Goal: Download file/media

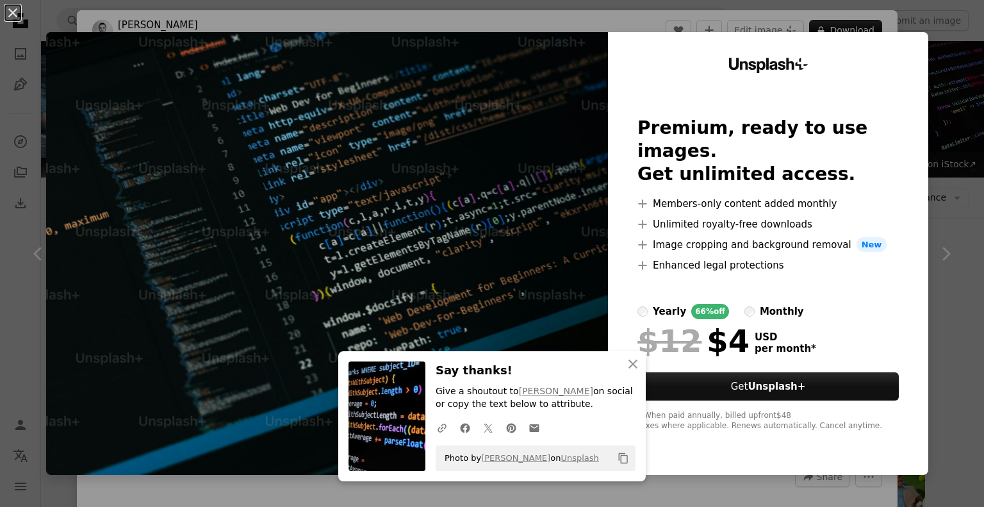
scroll to position [320, 0]
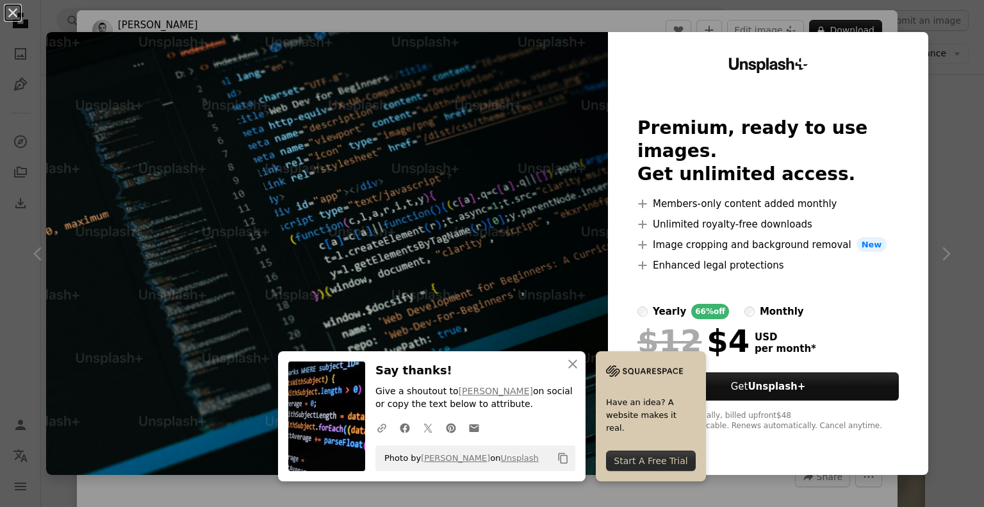
click at [949, 67] on div "An X shape An X shape Close Say thanks! Give a shoutout to [PERSON_NAME] on soc…" at bounding box center [492, 253] width 984 height 507
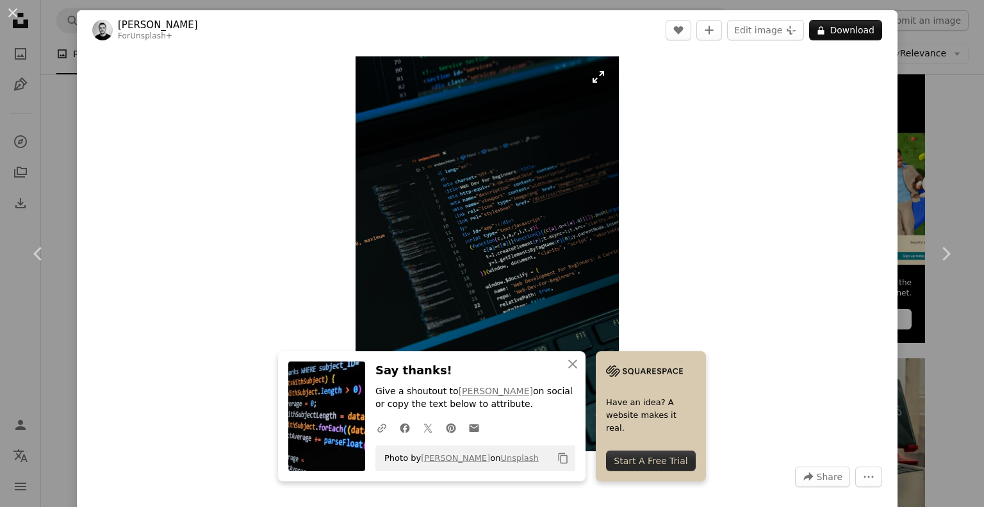
click at [472, 226] on img "Zoom in on this image" at bounding box center [487, 253] width 263 height 395
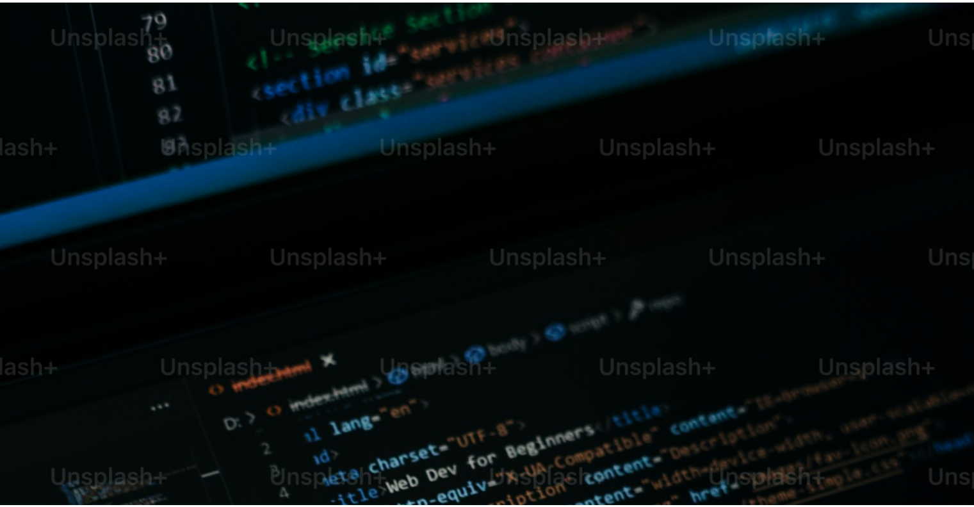
scroll to position [471, 0]
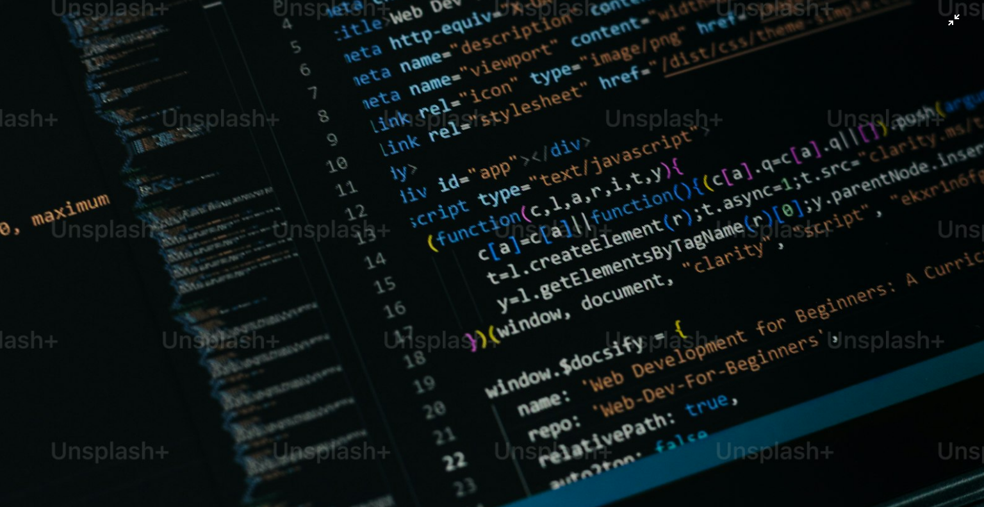
click at [946, 20] on img "Zoom out on this image" at bounding box center [491, 268] width 985 height 1478
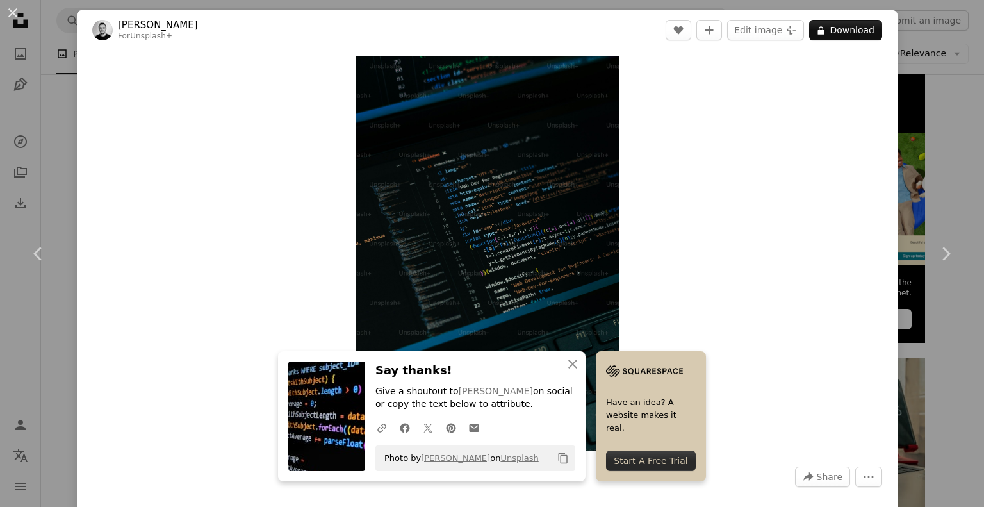
click at [922, 58] on div "An X shape Chevron left Chevron right An X shape Close Say thanks! Give a shout…" at bounding box center [492, 253] width 984 height 507
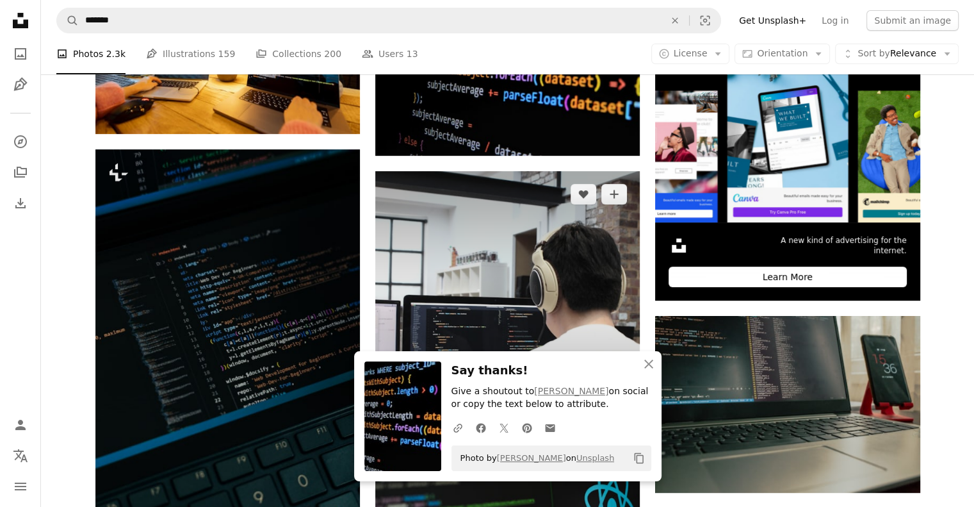
scroll to position [512, 0]
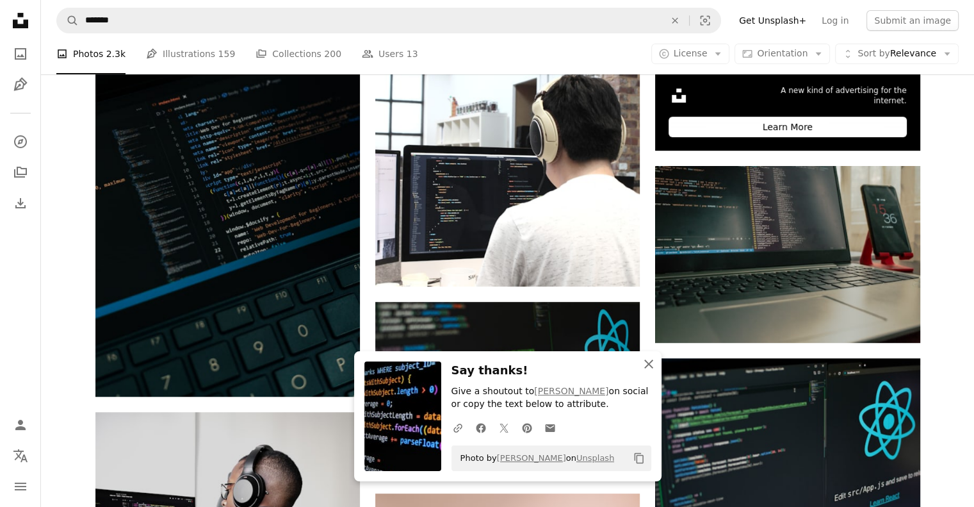
click at [649, 360] on icon "An X shape" at bounding box center [648, 363] width 15 height 15
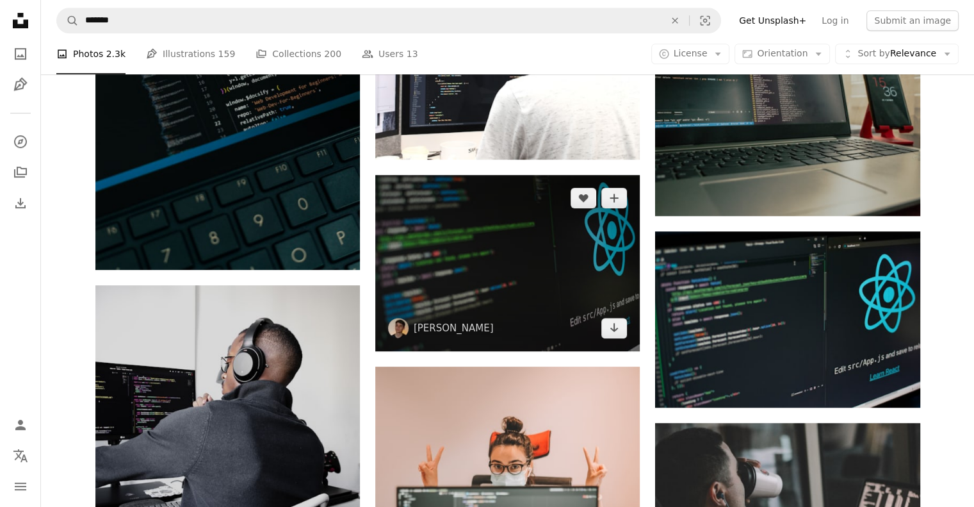
scroll to position [641, 0]
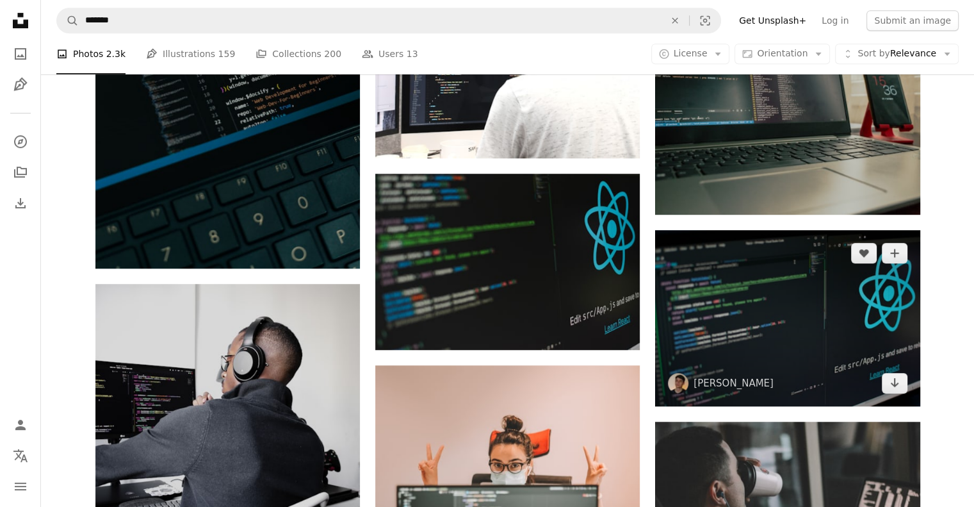
click at [787, 356] on img at bounding box center [787, 318] width 265 height 176
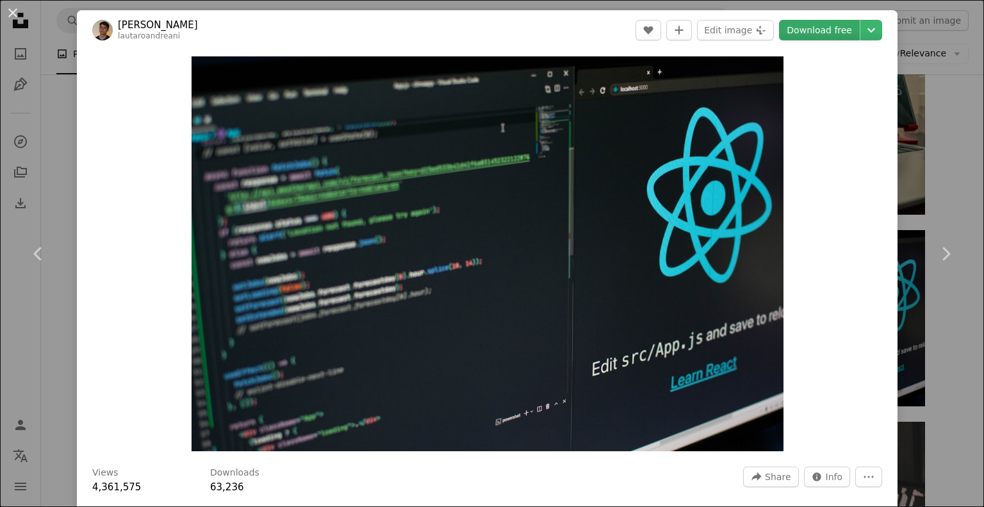
click at [823, 31] on link "Download free" at bounding box center [819, 30] width 81 height 20
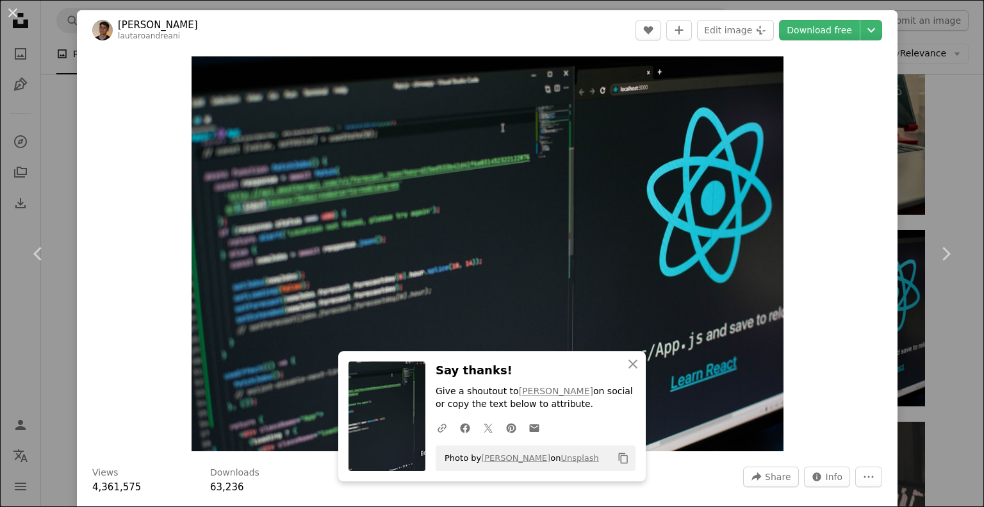
click at [913, 61] on div "An X shape Chevron left Chevron right An X shape Close Say thanks! Give a shout…" at bounding box center [492, 253] width 984 height 507
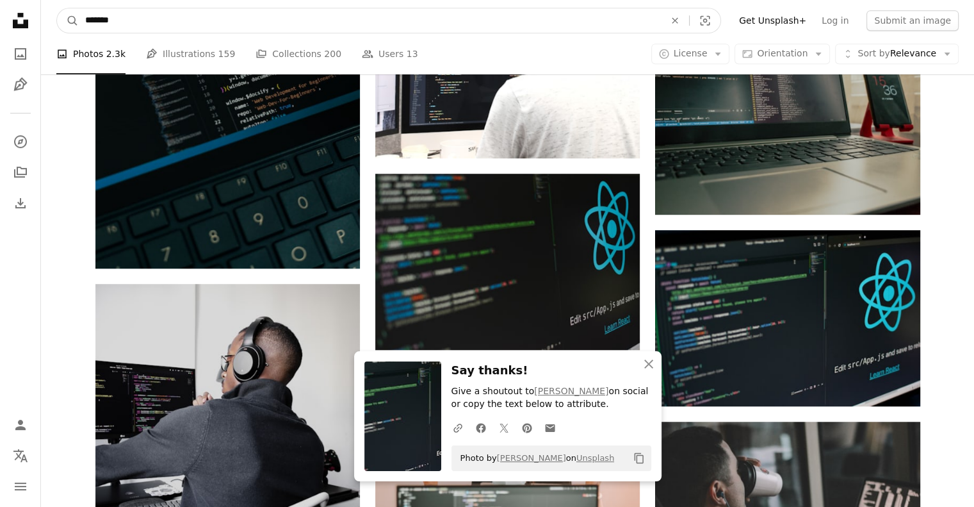
drag, startPoint x: 161, startPoint y: 28, endPoint x: 54, endPoint y: 26, distance: 106.4
click at [54, 26] on nav "A magnifying glass ******* An X shape Visual search Filters Get Unsplash+ Log i…" at bounding box center [507, 20] width 933 height 41
type input "*******"
click button "A magnifying glass" at bounding box center [68, 20] width 22 height 24
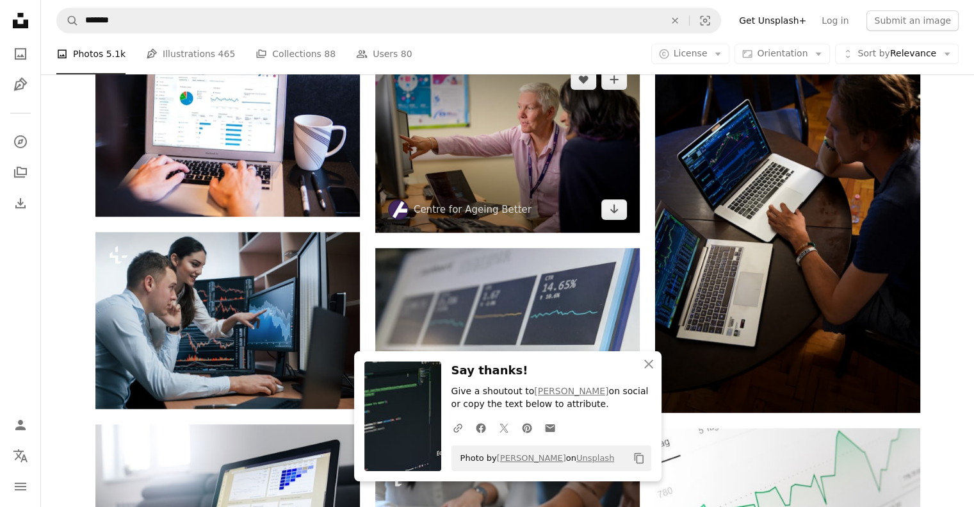
scroll to position [641, 0]
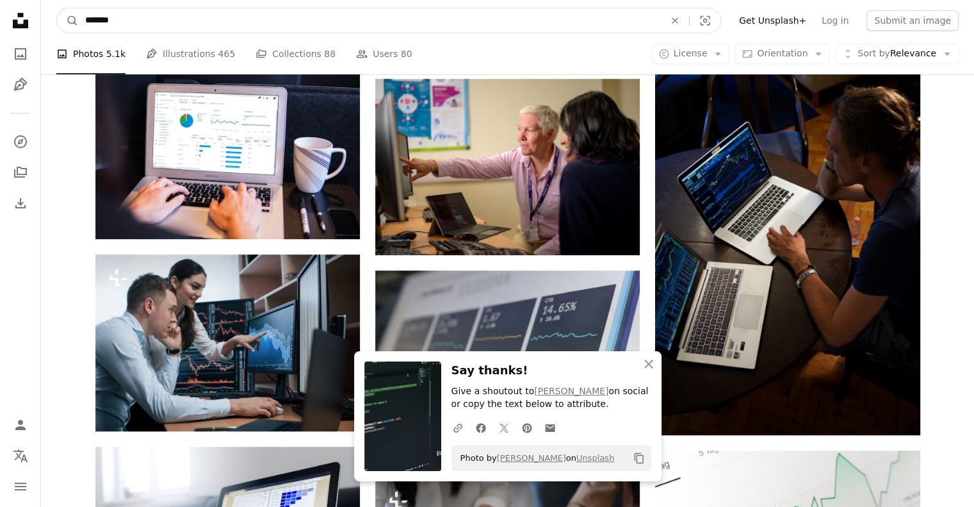
drag, startPoint x: 133, startPoint y: 22, endPoint x: 18, endPoint y: 22, distance: 115.3
type input "**********"
click button "A magnifying glass" at bounding box center [68, 20] width 22 height 24
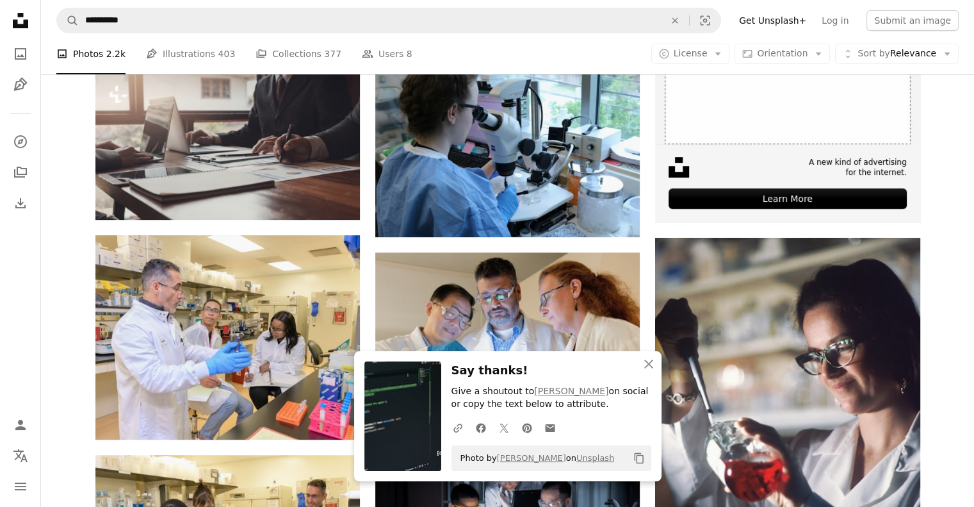
scroll to position [448, 0]
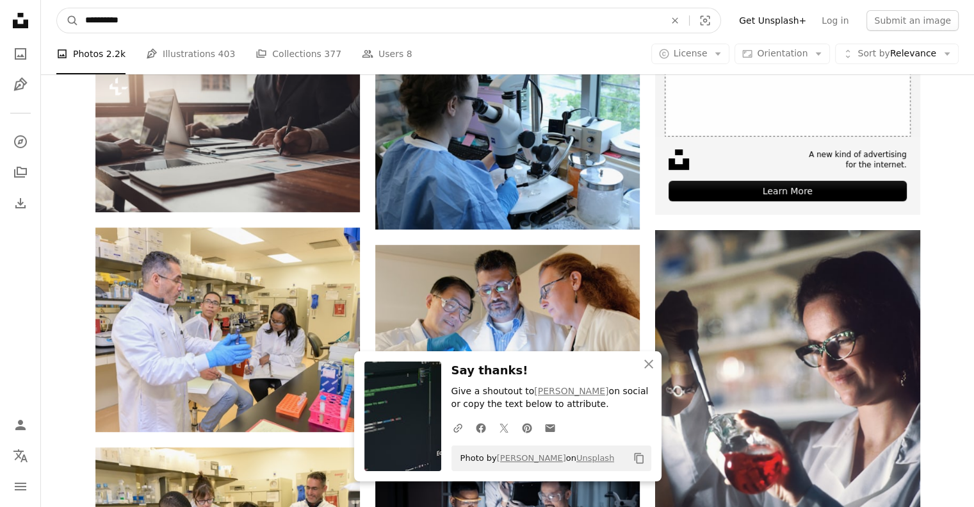
click at [133, 21] on input "**********" at bounding box center [370, 20] width 582 height 24
click at [89, 22] on input "**********" at bounding box center [370, 20] width 582 height 24
type input "**********"
click at [57, 8] on button "A magnifying glass" at bounding box center [68, 20] width 22 height 24
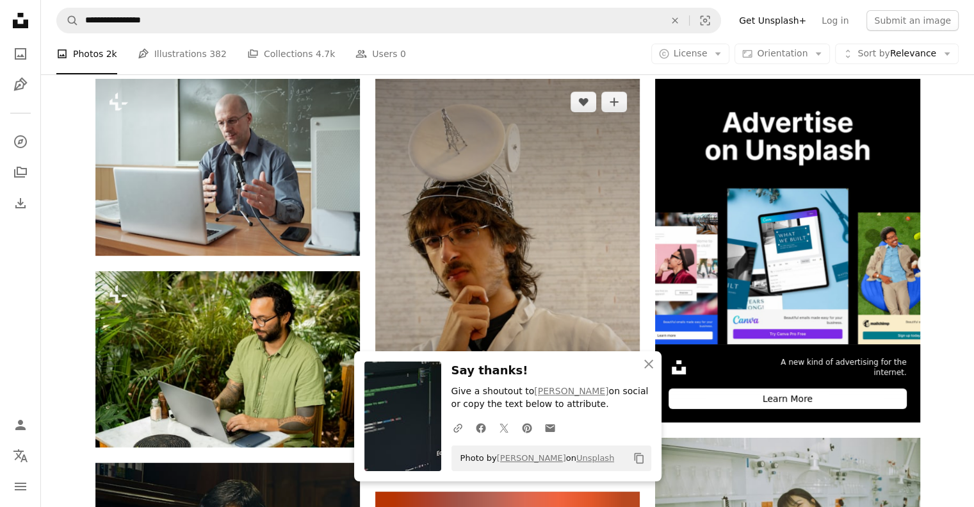
scroll to position [256, 0]
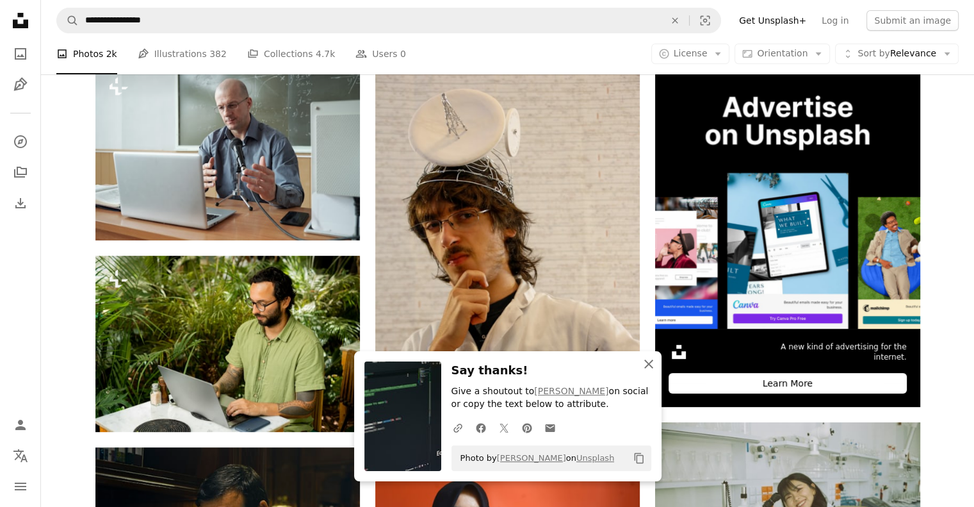
click at [646, 363] on icon "An X shape" at bounding box center [648, 363] width 15 height 15
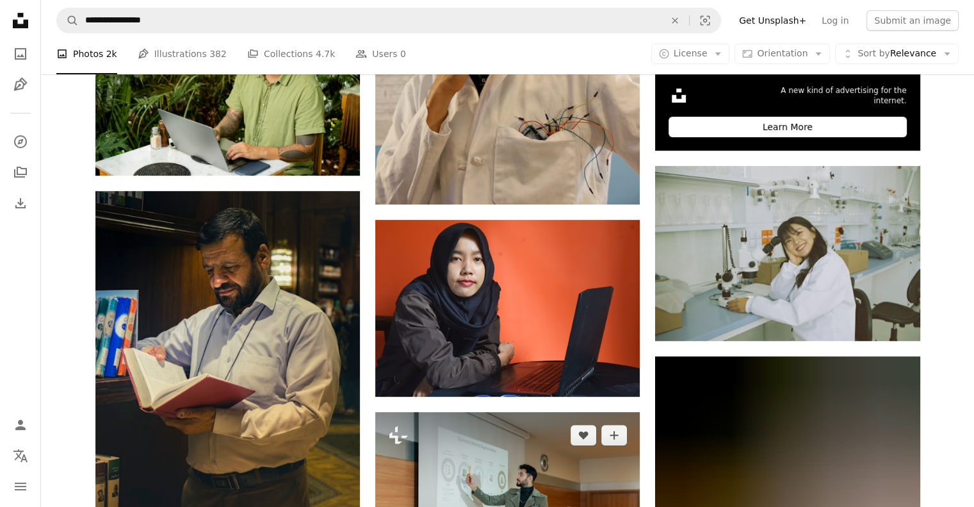
scroll to position [0, 0]
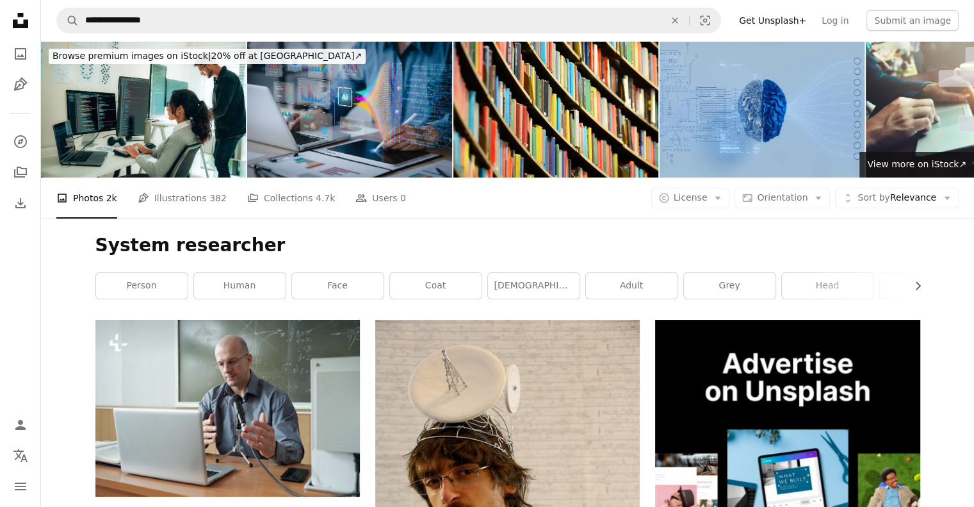
click at [384, 125] on img at bounding box center [349, 109] width 205 height 136
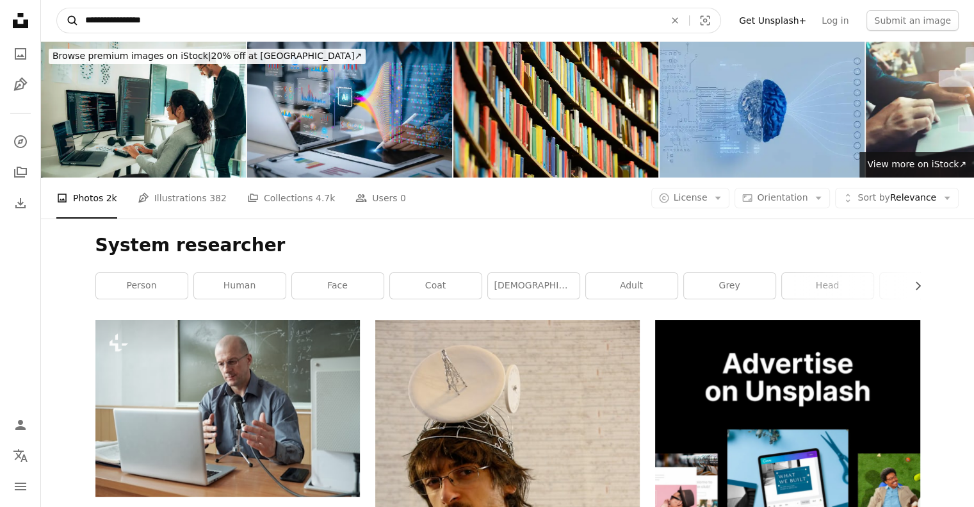
drag, startPoint x: 201, startPoint y: 22, endPoint x: 67, endPoint y: 22, distance: 133.2
click at [67, 22] on form "**********" at bounding box center [388, 21] width 665 height 26
type input "********"
click button "A magnifying glass" at bounding box center [68, 20] width 22 height 24
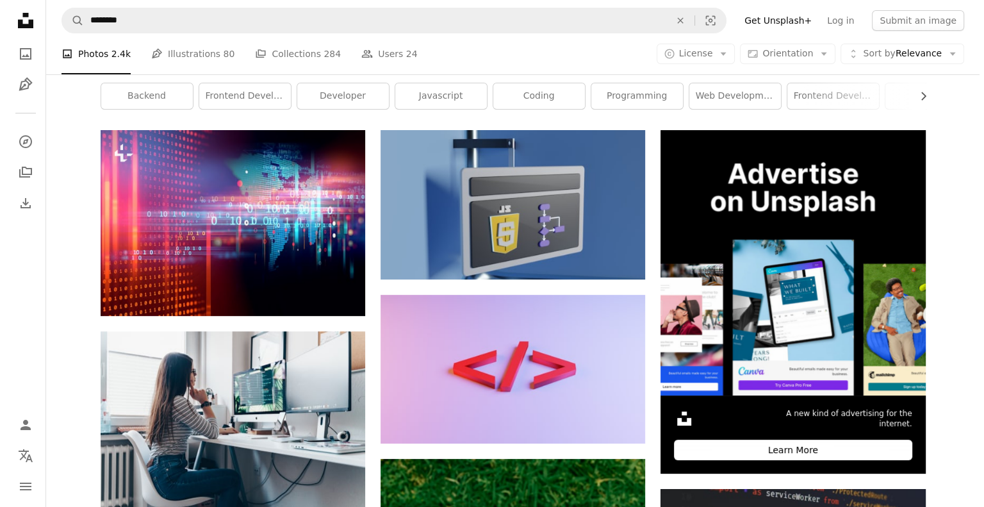
scroll to position [192, 0]
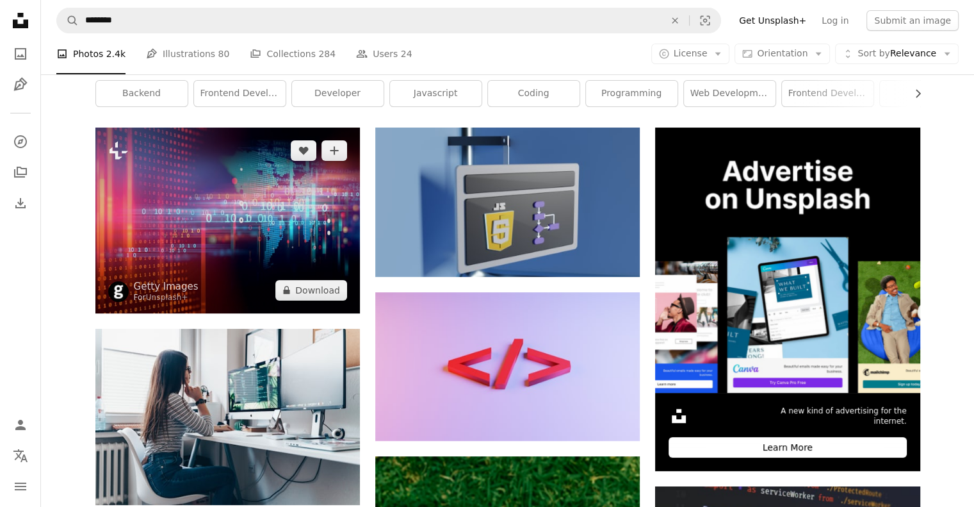
click at [200, 221] on img at bounding box center [227, 219] width 265 height 185
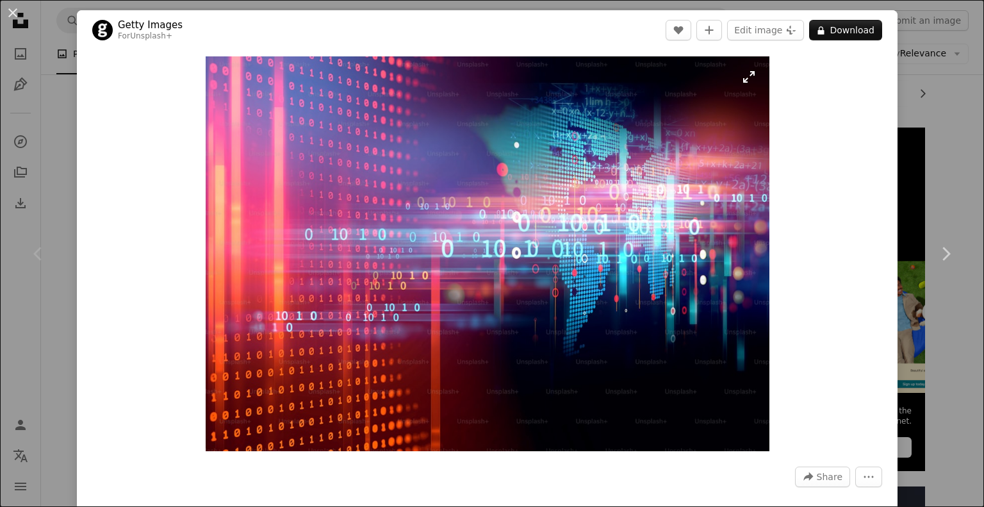
click at [536, 217] on img "Zoom in on this image" at bounding box center [488, 253] width 564 height 395
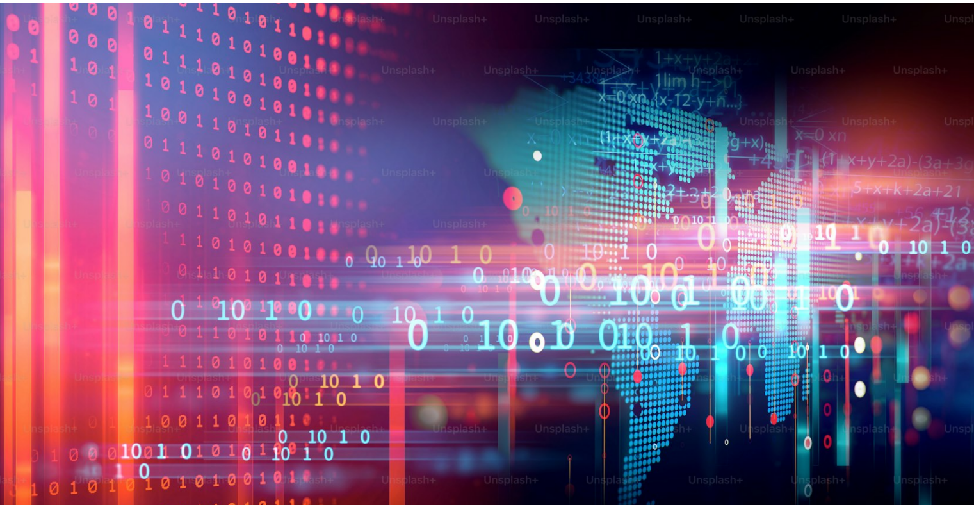
scroll to position [85, 0]
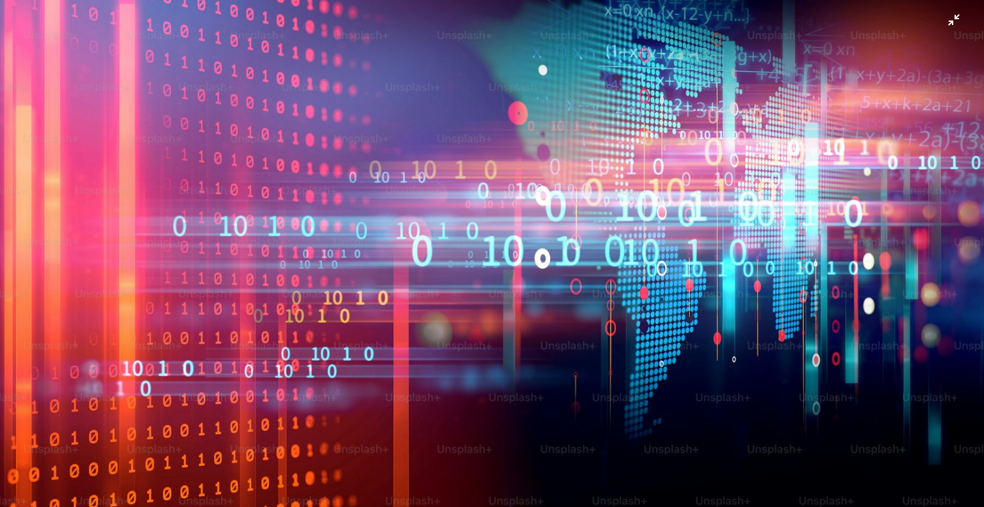
click at [939, 22] on img "Zoom out on this image" at bounding box center [491, 260] width 985 height 690
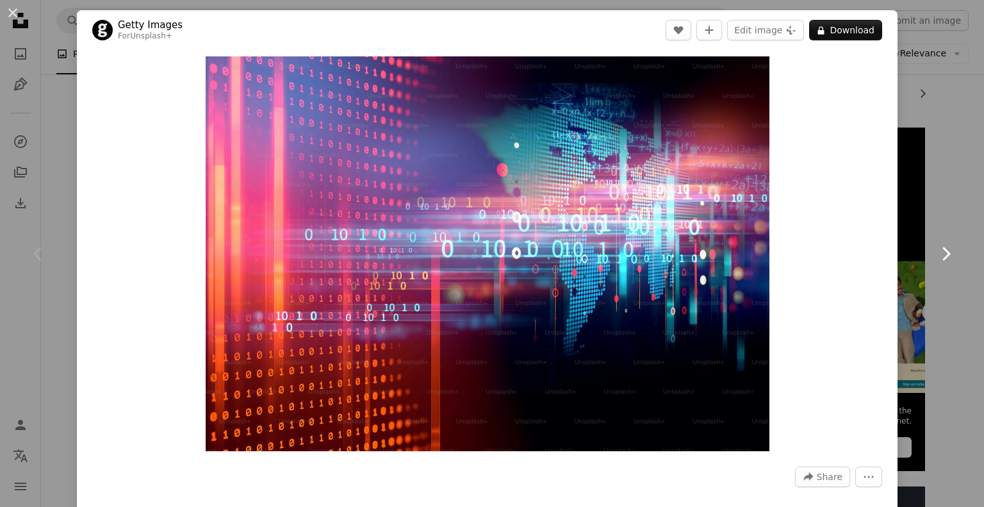
click at [935, 251] on icon "Chevron right" at bounding box center [945, 253] width 20 height 20
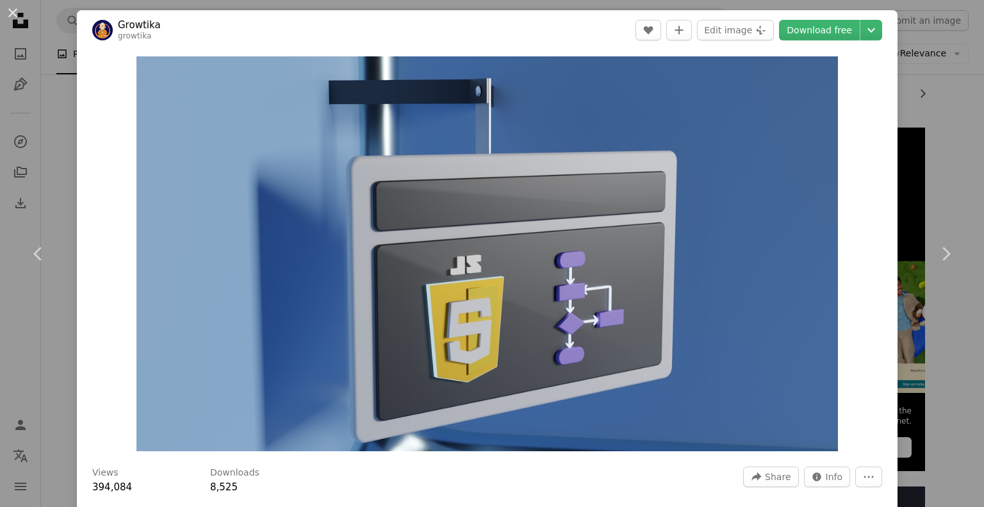
click at [938, 165] on div "An X shape Chevron left Chevron right Growtika growtika A heart A plus sign Edi…" at bounding box center [492, 253] width 984 height 507
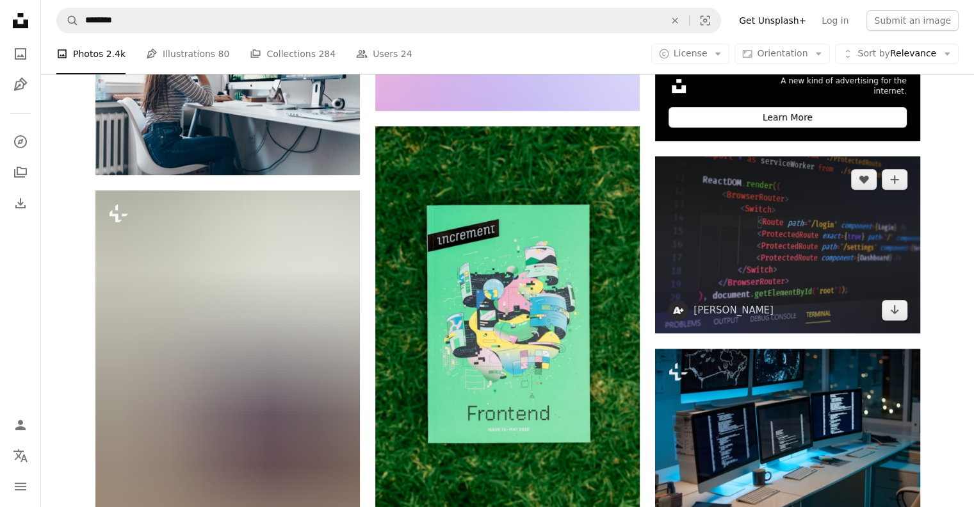
scroll to position [577, 0]
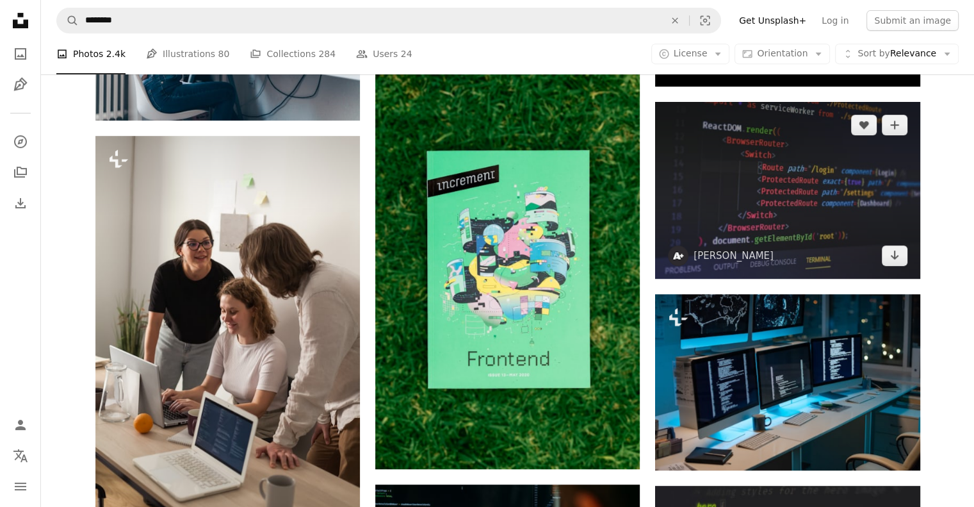
click at [735, 182] on img at bounding box center [787, 190] width 265 height 176
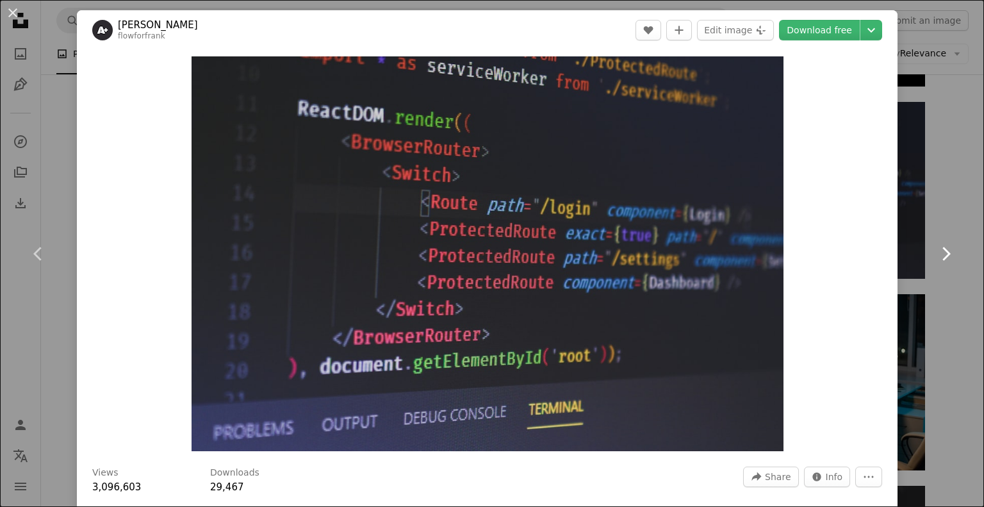
click at [923, 257] on link "Chevron right" at bounding box center [945, 253] width 77 height 123
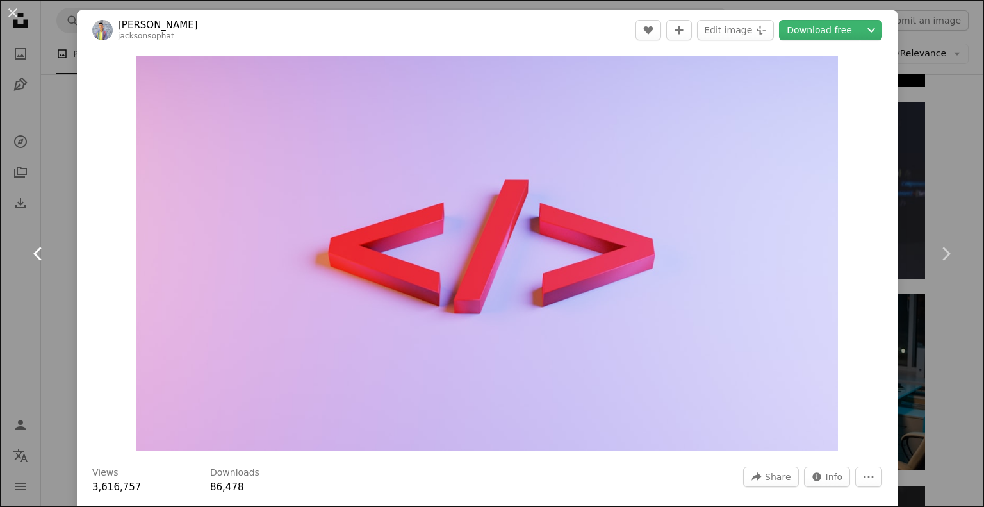
click at [37, 253] on icon "Chevron left" at bounding box center [38, 253] width 20 height 20
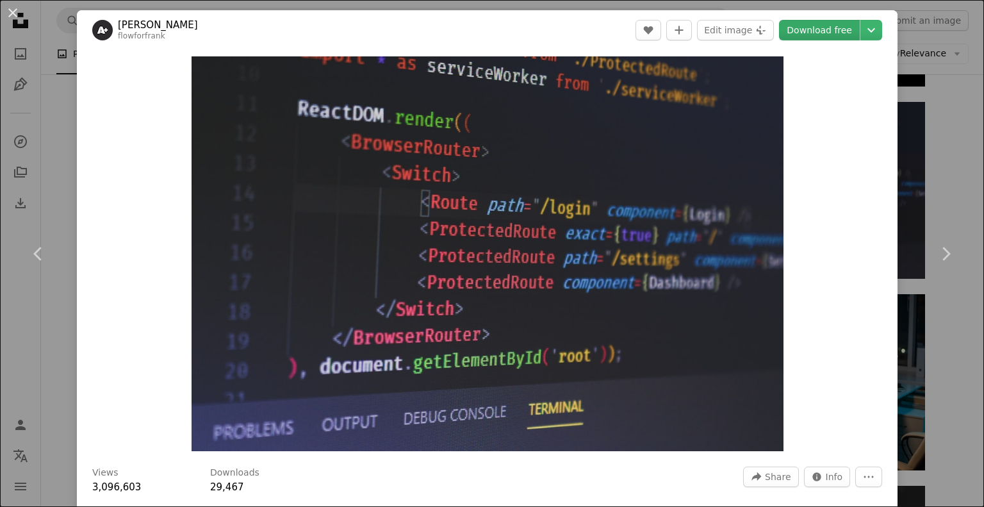
drag, startPoint x: 443, startPoint y: 263, endPoint x: 829, endPoint y: 31, distance: 450.6
click at [829, 31] on link "Download free" at bounding box center [819, 30] width 81 height 20
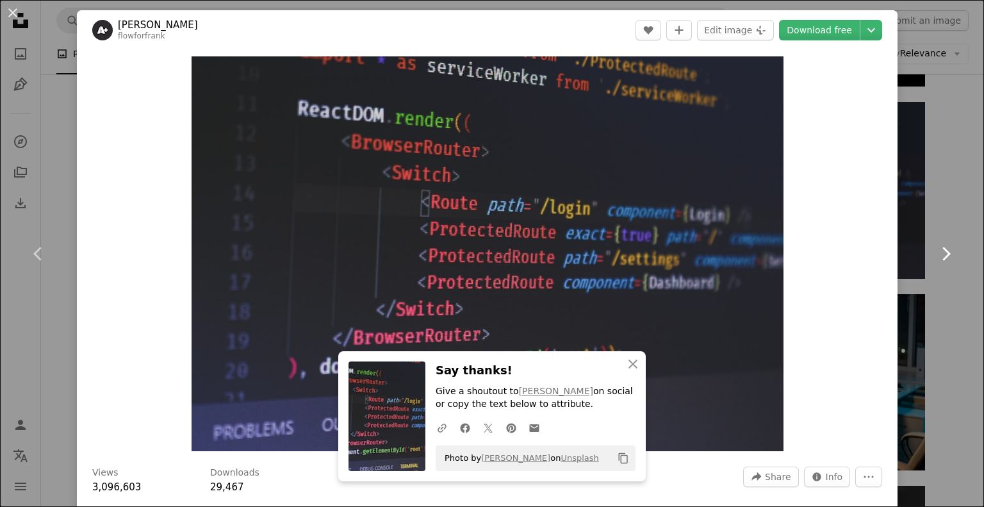
click at [916, 250] on link "Chevron right" at bounding box center [945, 253] width 77 height 123
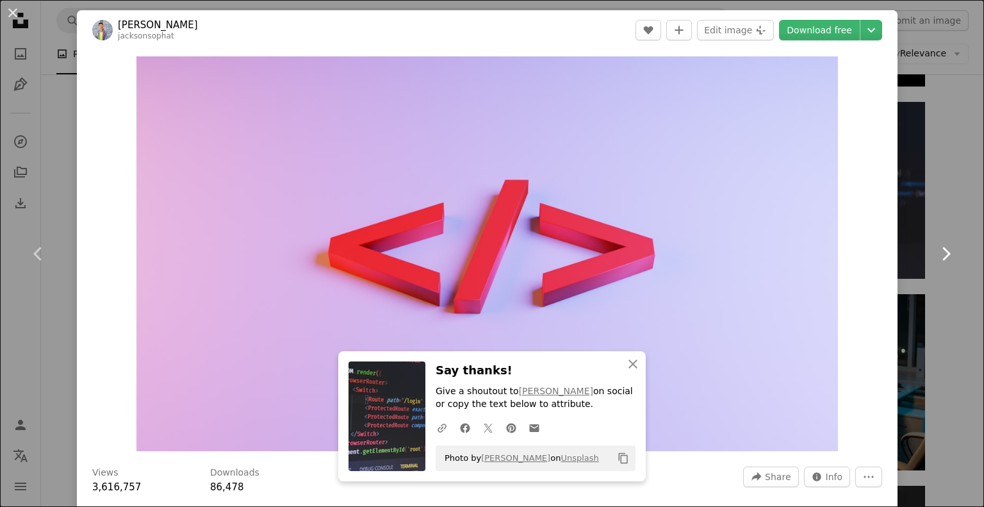
click at [916, 250] on link "Chevron right" at bounding box center [945, 253] width 77 height 123
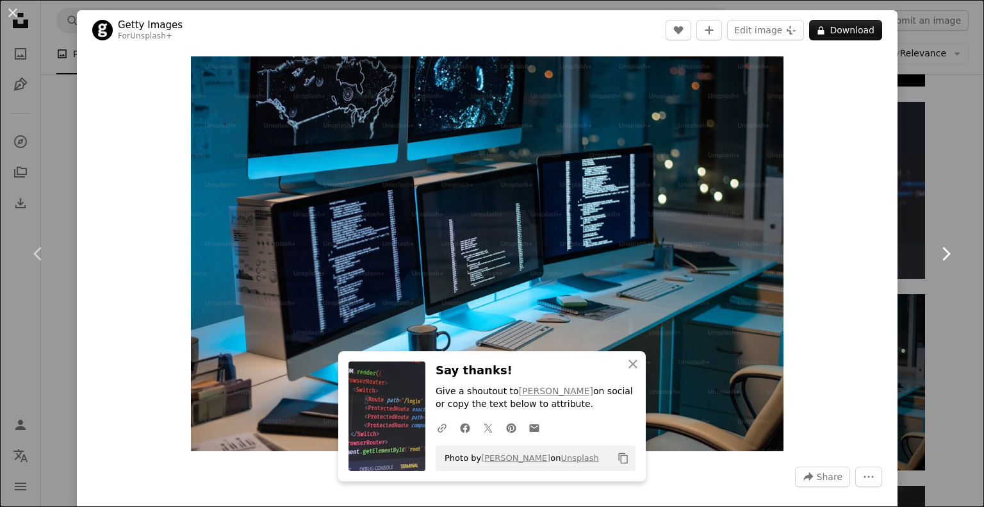
click at [916, 250] on link "Chevron right" at bounding box center [945, 253] width 77 height 123
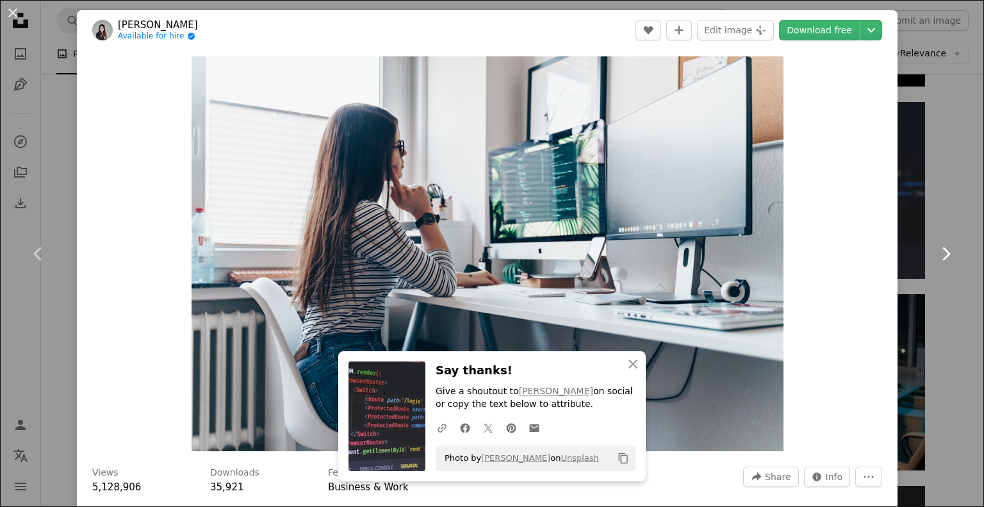
click at [916, 250] on link "Chevron right" at bounding box center [945, 253] width 77 height 123
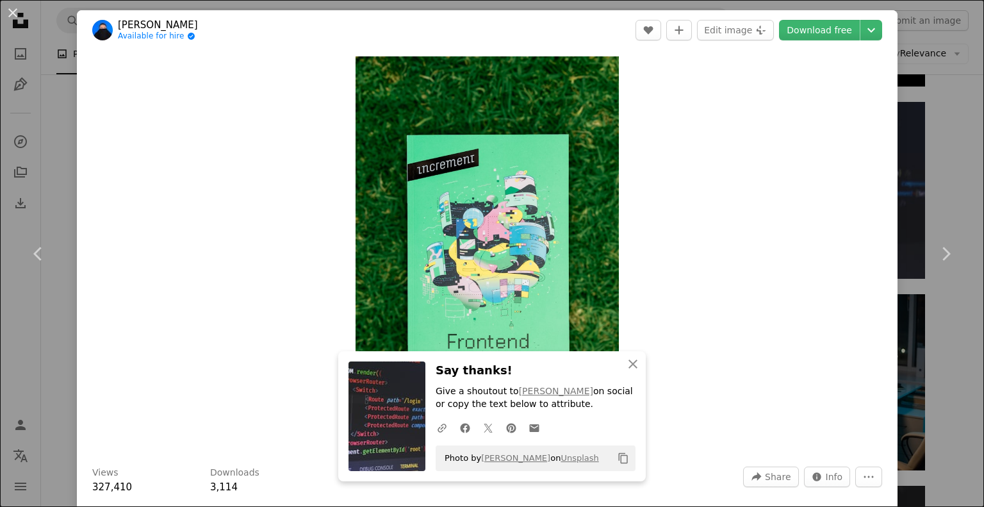
click at [915, 52] on div "An X shape Chevron left Chevron right An X shape Close Say thanks! Give a shout…" at bounding box center [492, 253] width 984 height 507
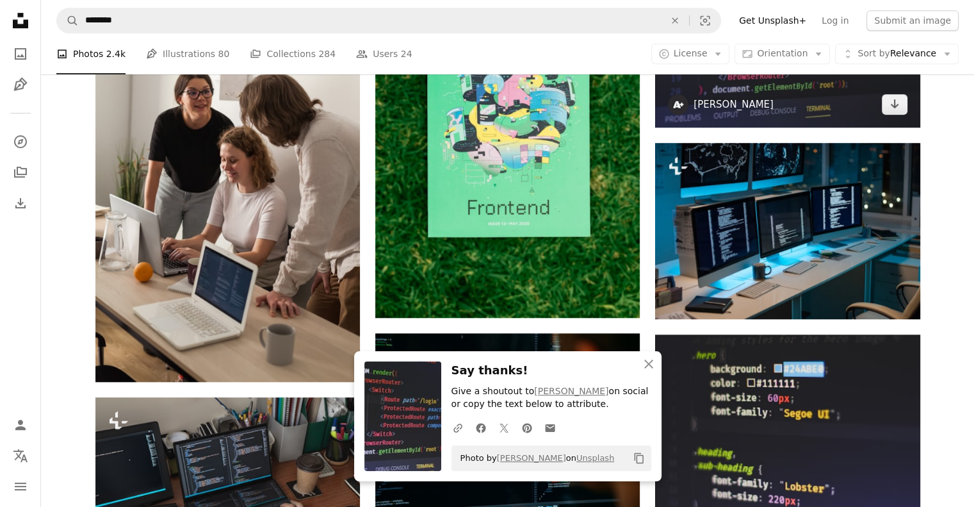
scroll to position [897, 0]
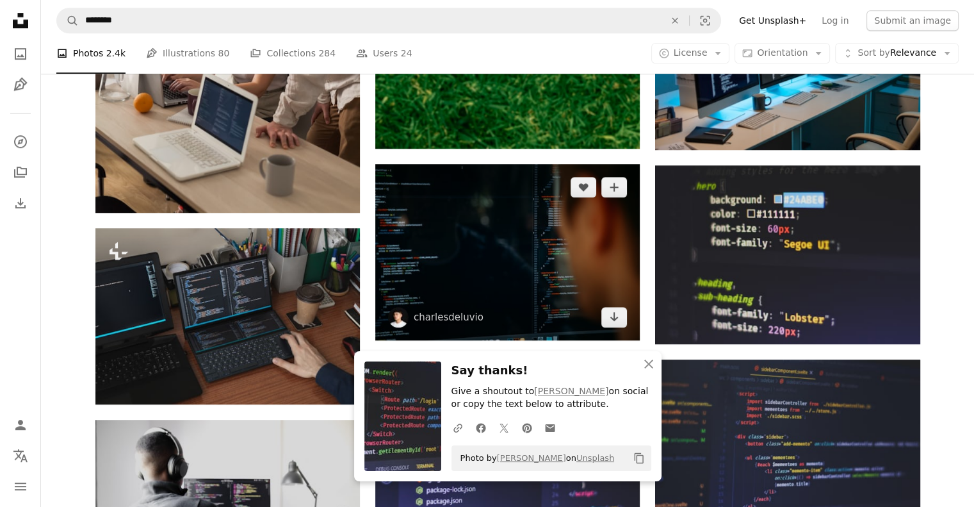
click at [395, 287] on img at bounding box center [507, 252] width 265 height 176
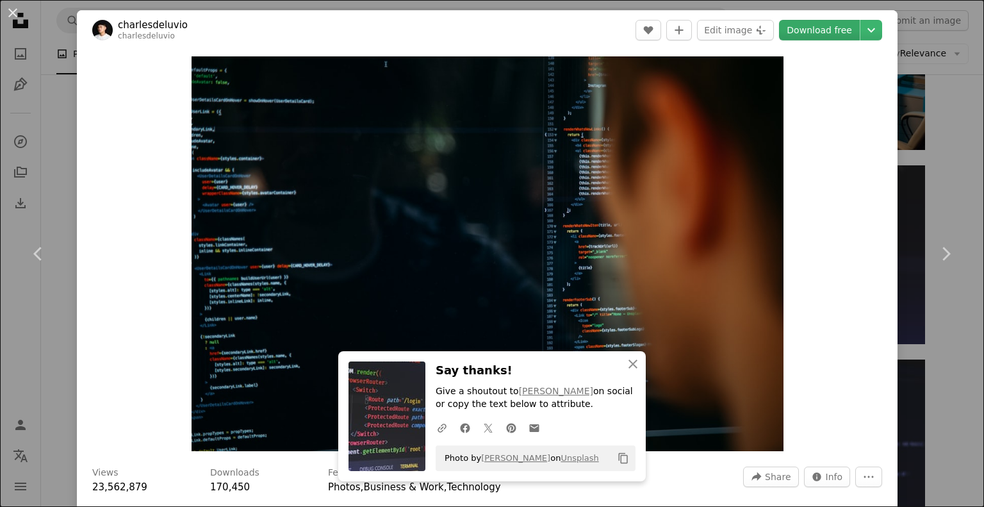
click at [819, 33] on link "Download free" at bounding box center [819, 30] width 81 height 20
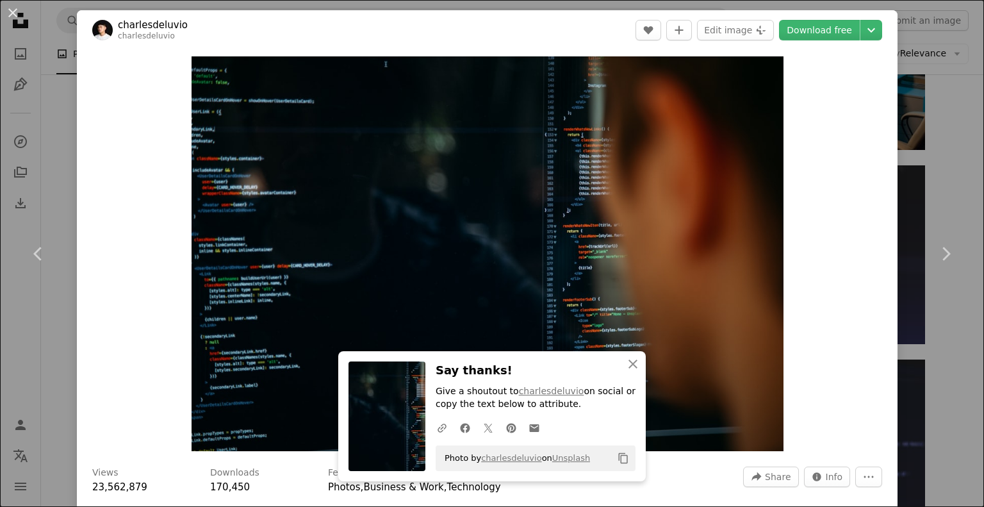
click at [915, 35] on div "An X shape Chevron left Chevron right An X shape Close Say thanks! Give a shout…" at bounding box center [492, 253] width 984 height 507
